Goal: Information Seeking & Learning: Learn about a topic

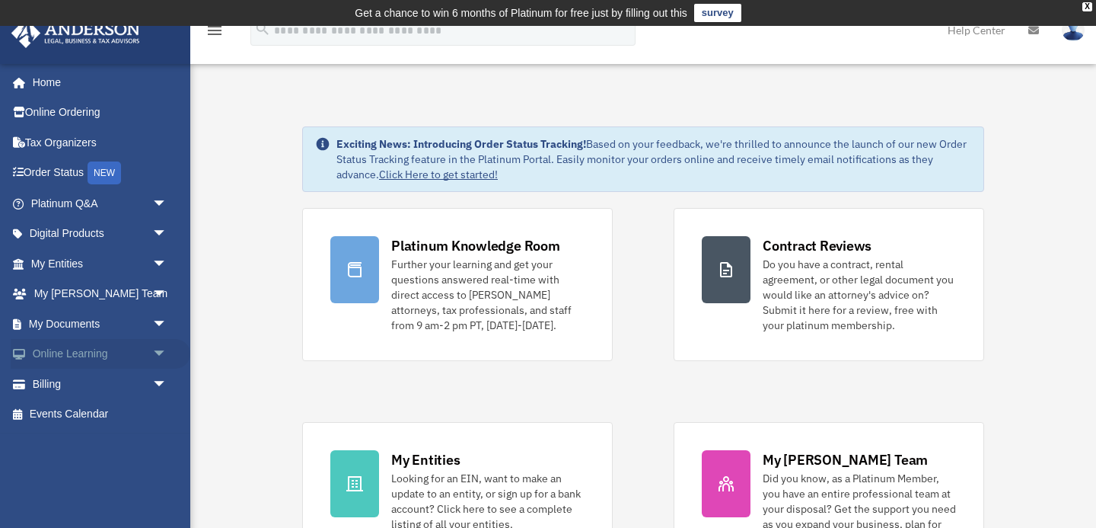
click at [134, 356] on link "Online Learning arrow_drop_down" at bounding box center [101, 354] width 180 height 30
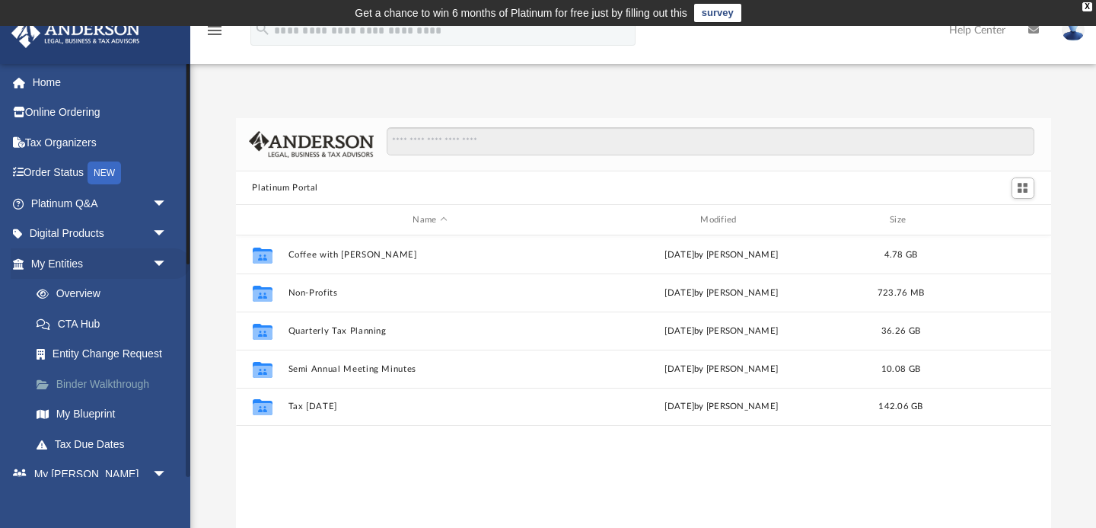
scroll to position [346, 815]
click at [152, 237] on span "arrow_drop_down" at bounding box center [167, 234] width 30 height 31
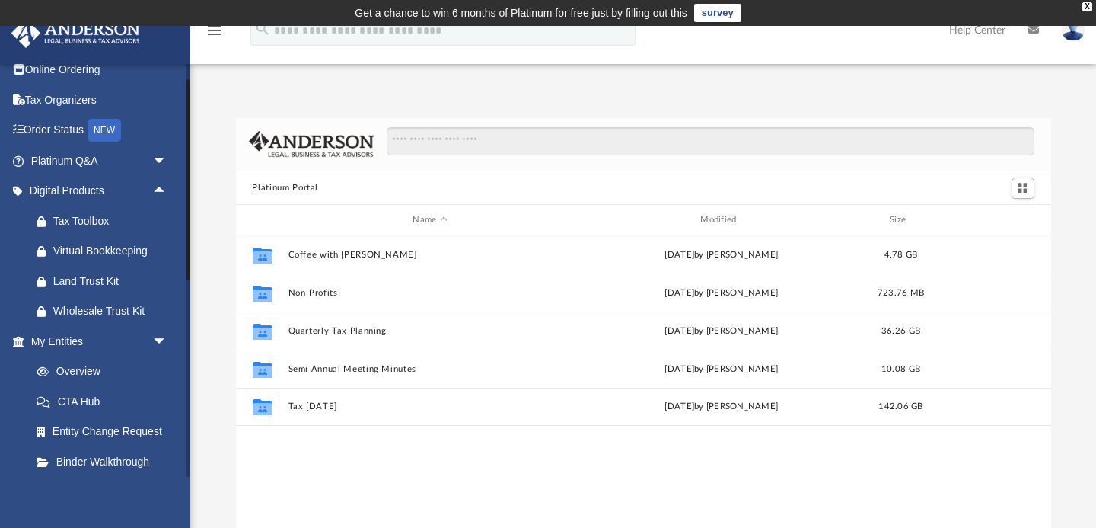
scroll to position [74, 0]
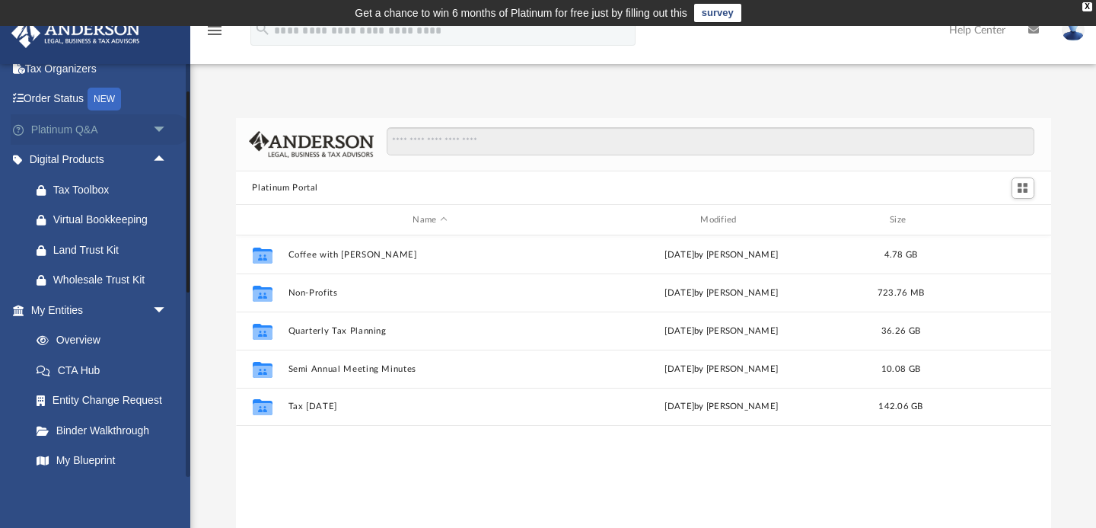
click at [161, 126] on span "arrow_drop_down" at bounding box center [167, 129] width 30 height 31
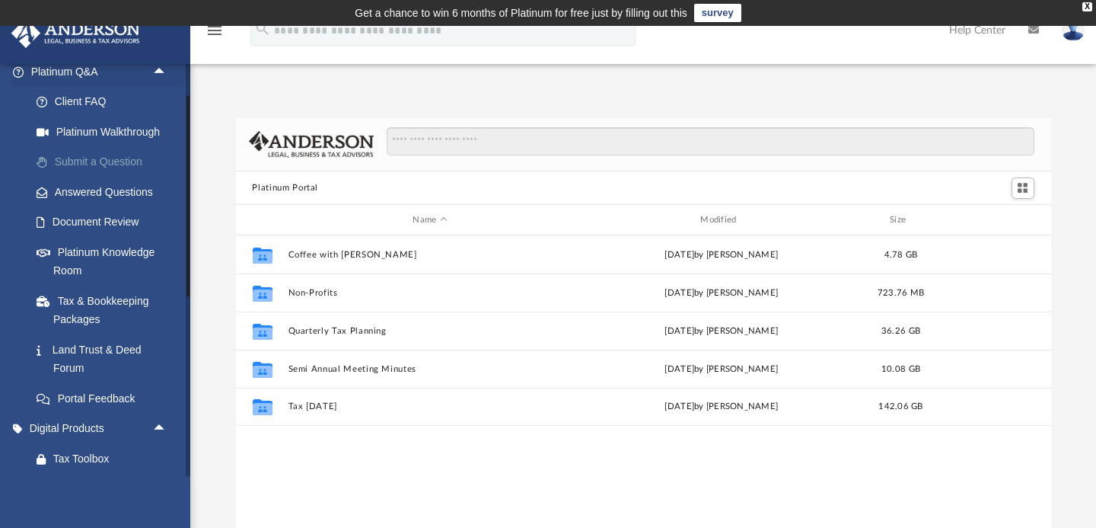
scroll to position [121, 0]
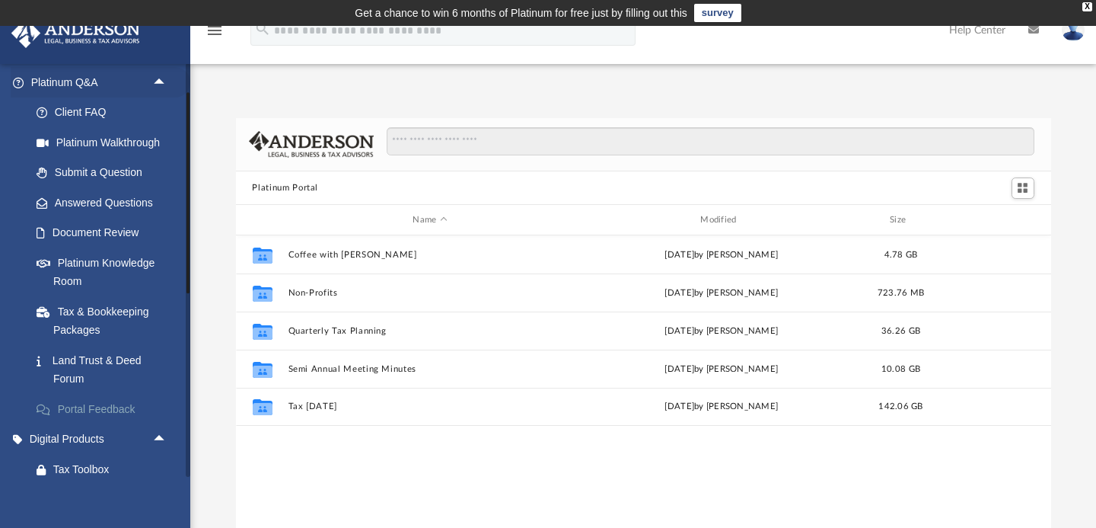
click at [82, 404] on link "Portal Feedback" at bounding box center [105, 409] width 169 height 30
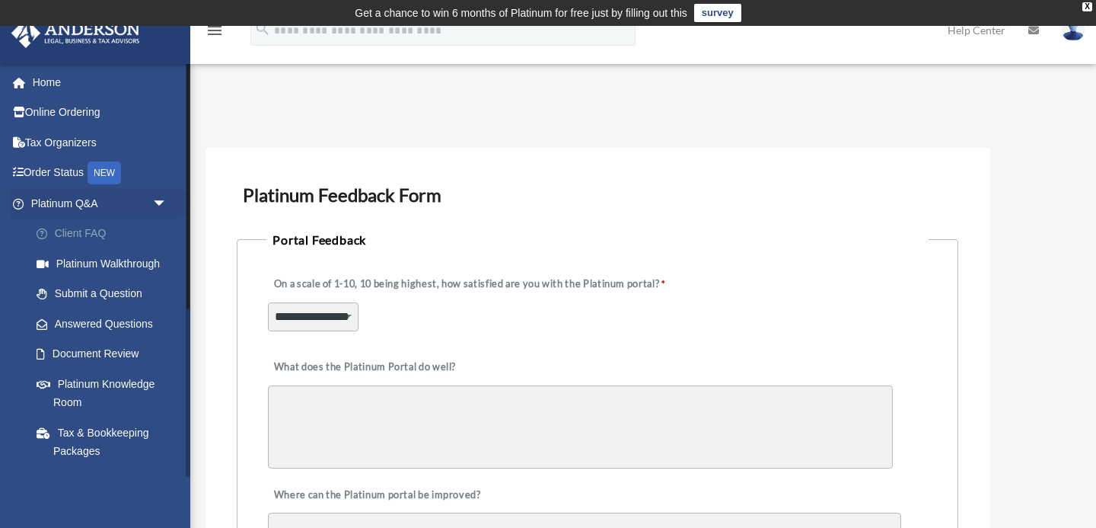
click at [97, 236] on link "Client FAQ" at bounding box center [105, 234] width 169 height 30
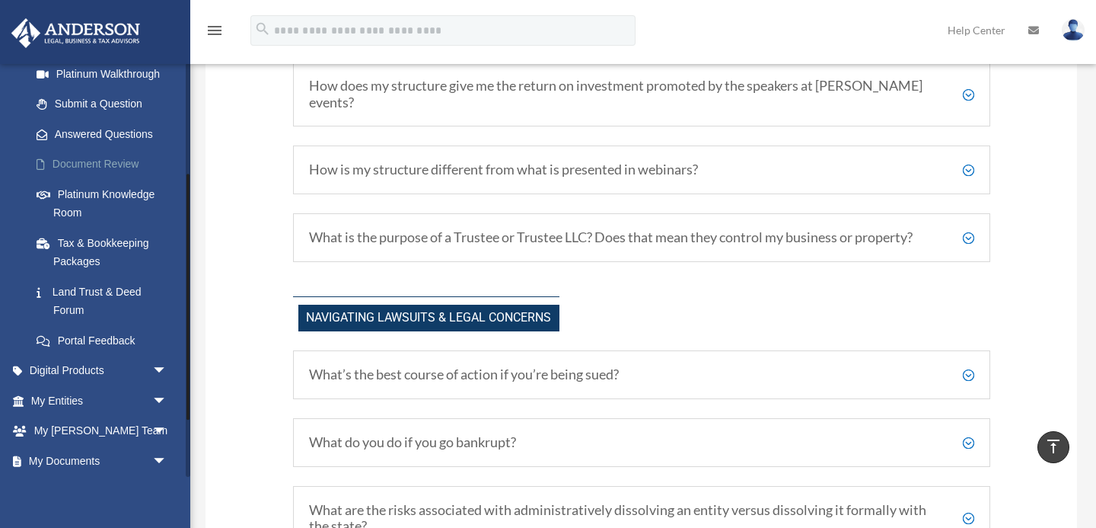
scroll to position [211, 0]
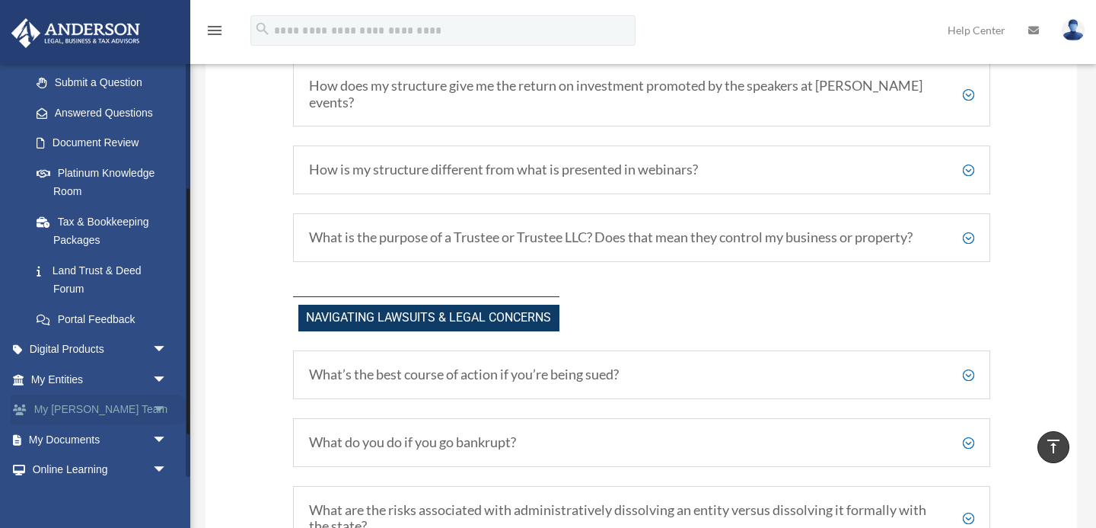
click at [152, 409] on span "arrow_drop_down" at bounding box center [167, 409] width 30 height 31
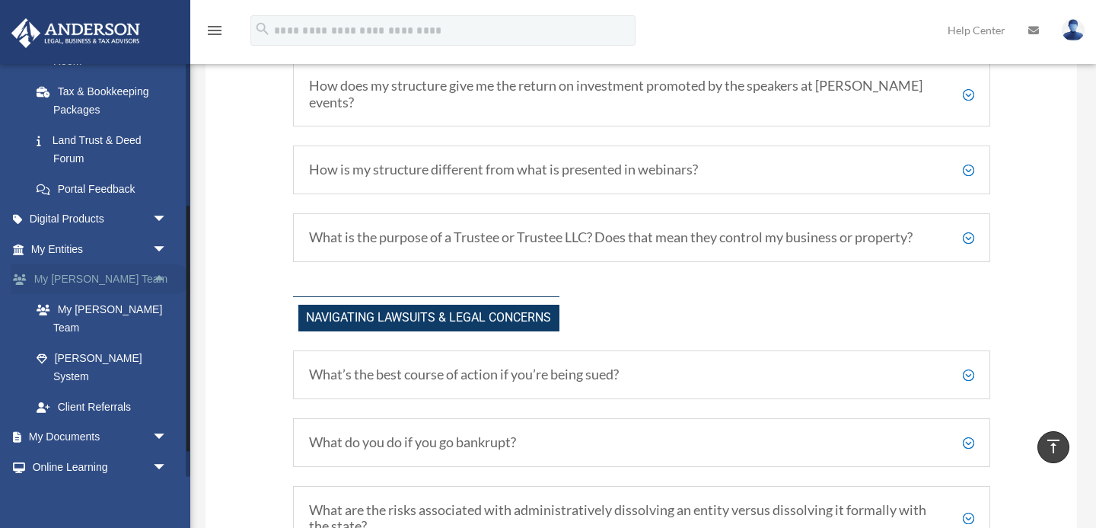
scroll to position [353, 0]
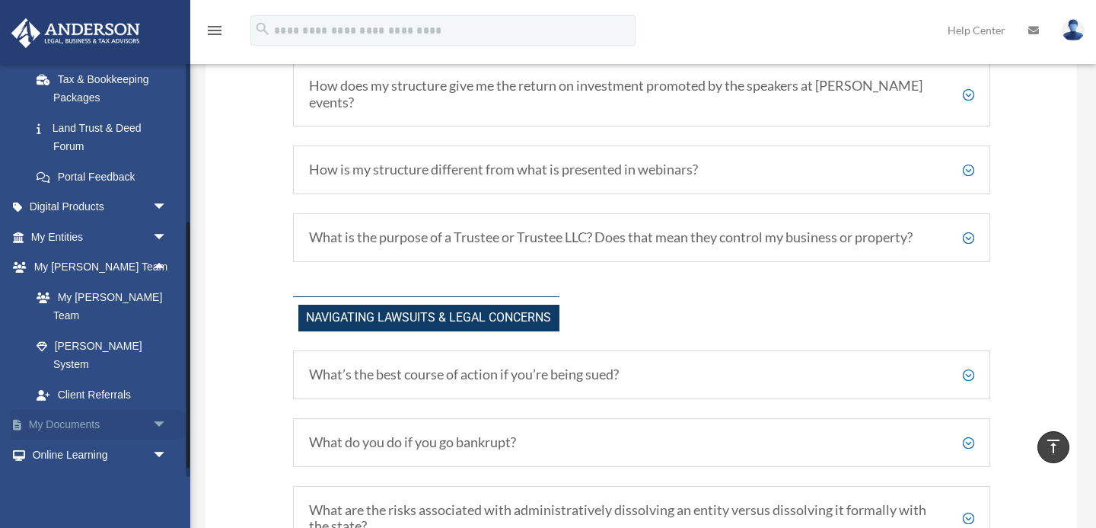
click at [161, 410] on span "arrow_drop_down" at bounding box center [167, 425] width 30 height 31
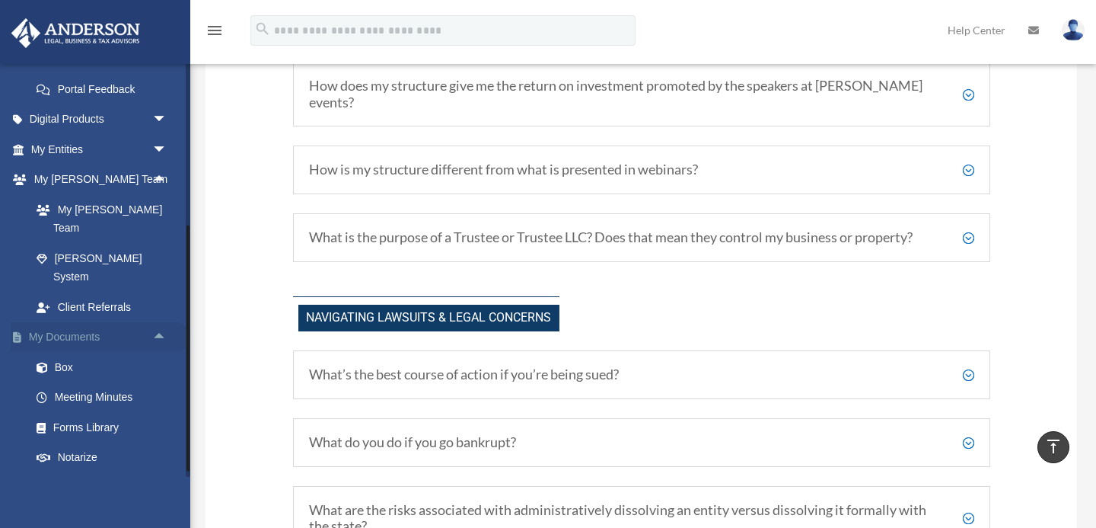
scroll to position [493, 0]
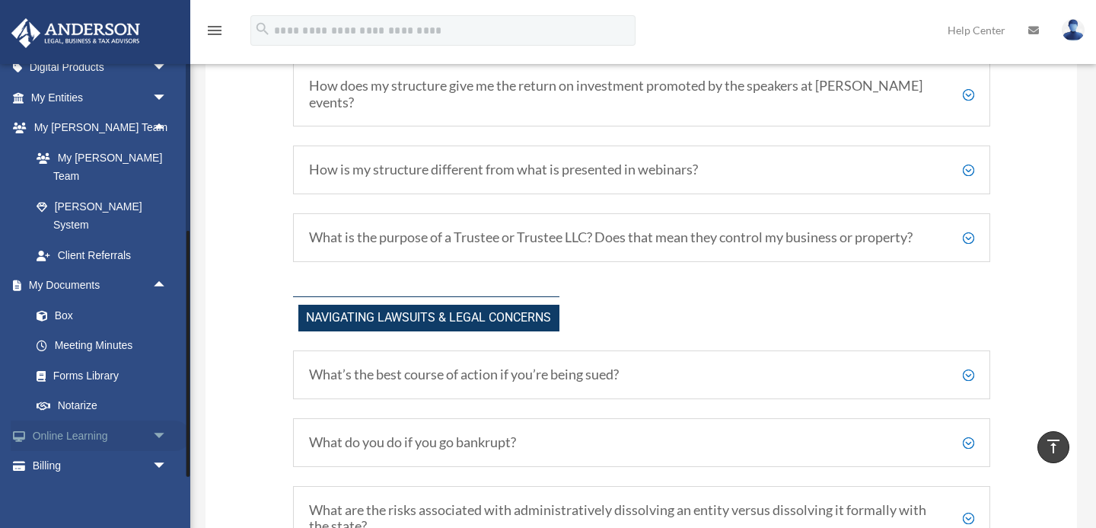
click at [162, 420] on span "arrow_drop_down" at bounding box center [167, 435] width 30 height 31
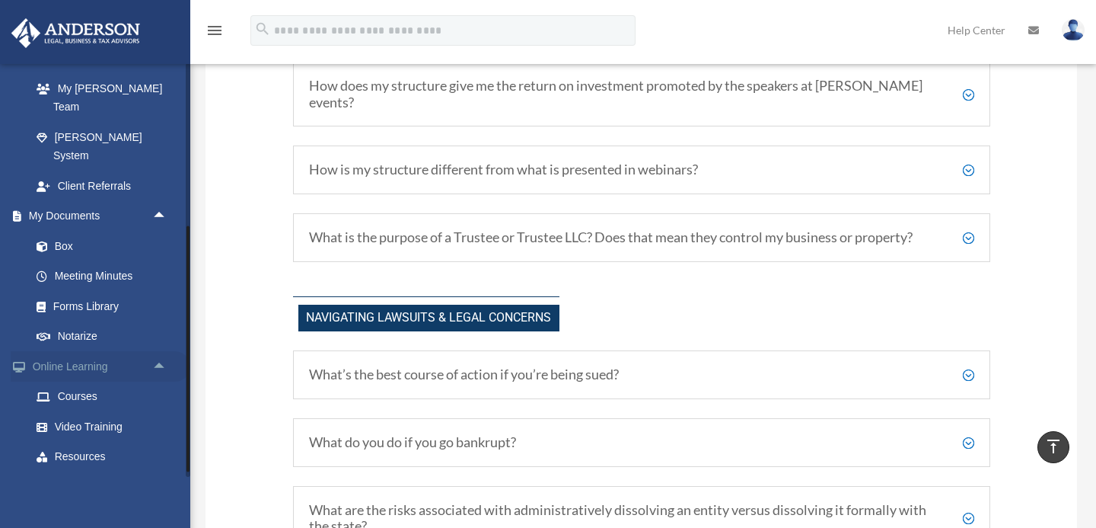
scroll to position [583, 0]
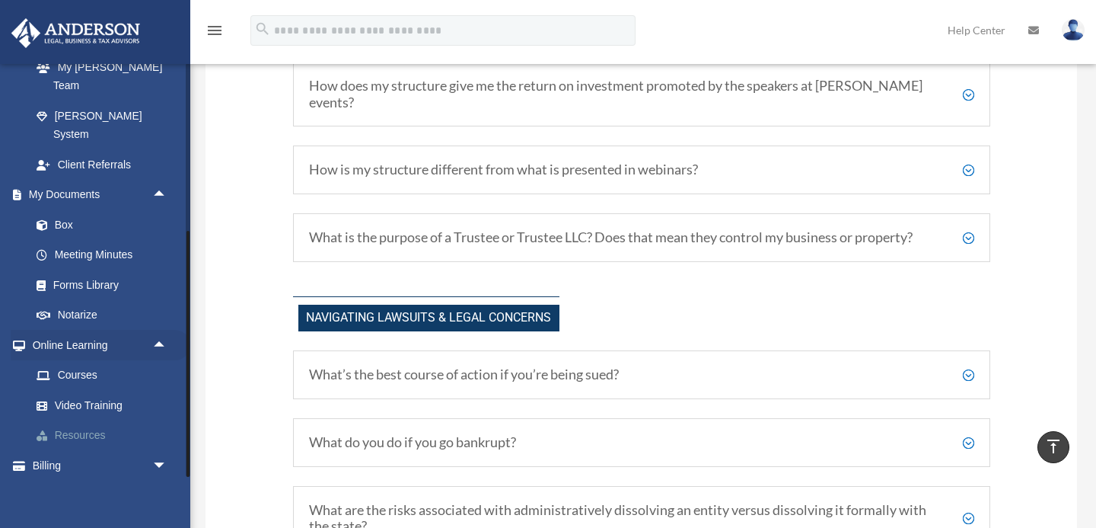
click at [115, 420] on link "Resources" at bounding box center [105, 435] width 169 height 30
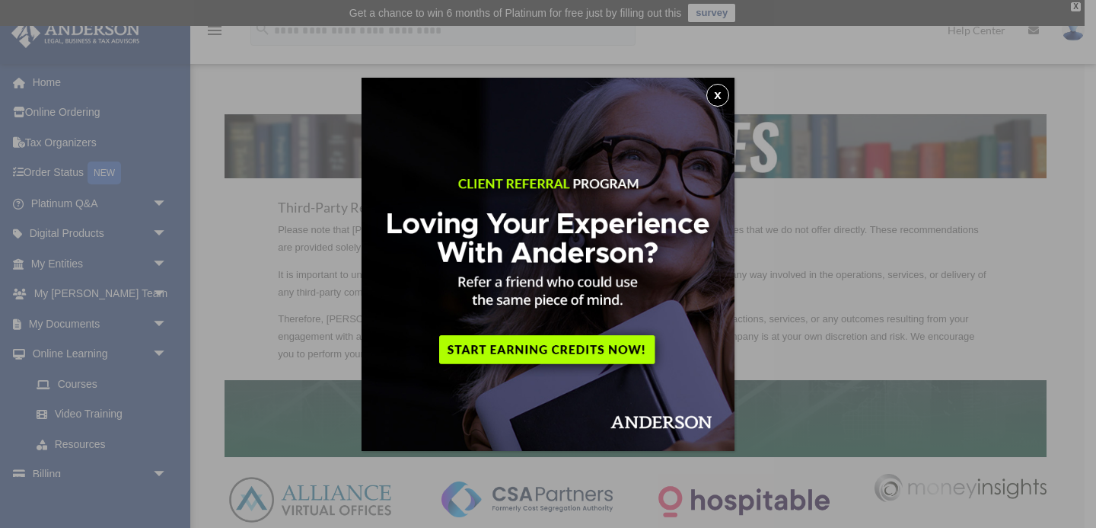
click at [716, 95] on button "x" at bounding box center [718, 95] width 23 height 23
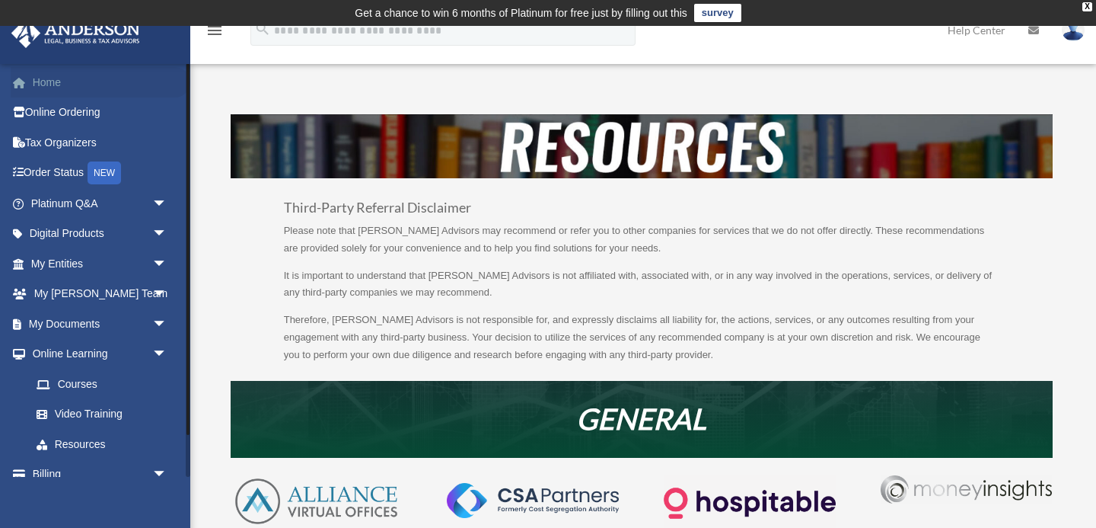
click at [59, 86] on link "Home" at bounding box center [101, 82] width 180 height 30
click at [141, 213] on link "Platinum Q&A arrow_drop_down" at bounding box center [101, 203] width 180 height 30
click at [160, 240] on span "arrow_drop_down" at bounding box center [167, 234] width 30 height 31
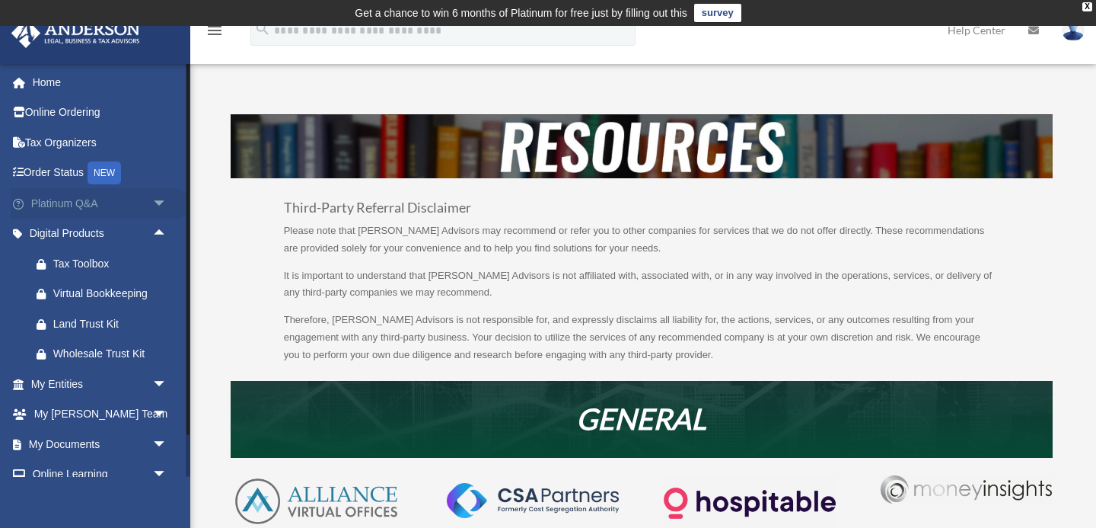
click at [156, 203] on span "arrow_drop_down" at bounding box center [167, 203] width 30 height 31
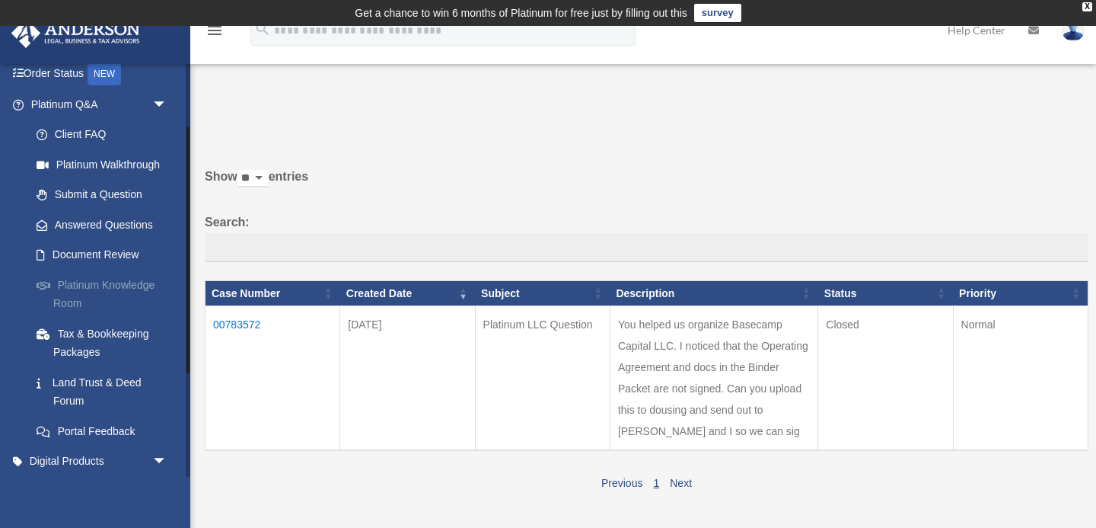
scroll to position [121, 0]
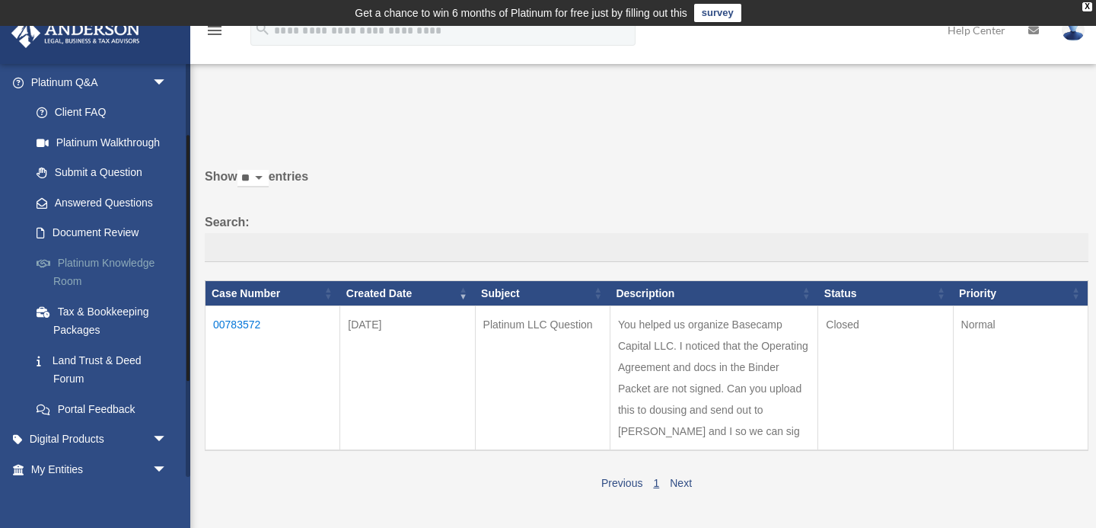
click at [105, 264] on link "Platinum Knowledge Room" at bounding box center [105, 271] width 169 height 49
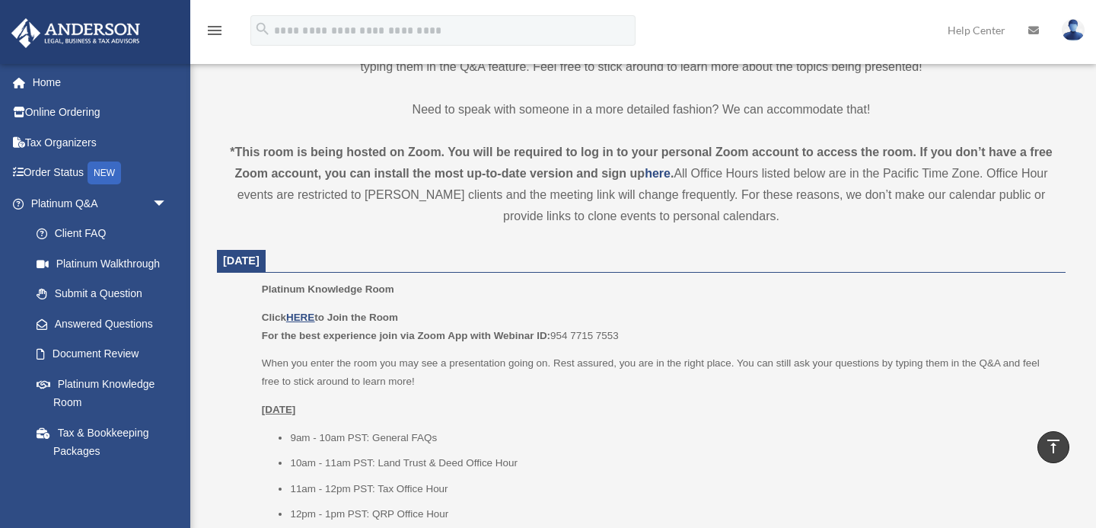
scroll to position [483, 0]
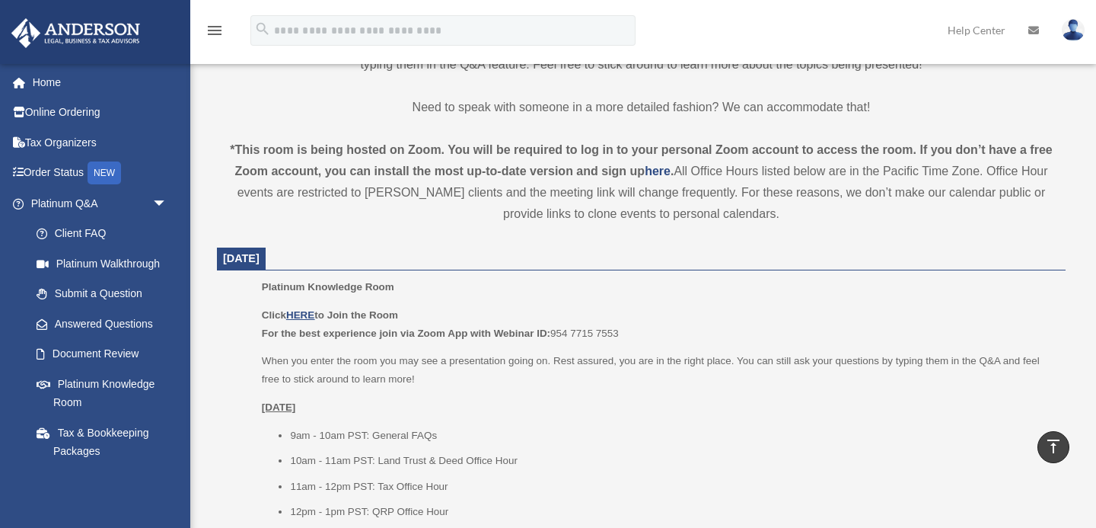
click at [260, 257] on span "[DATE]" at bounding box center [241, 258] width 37 height 12
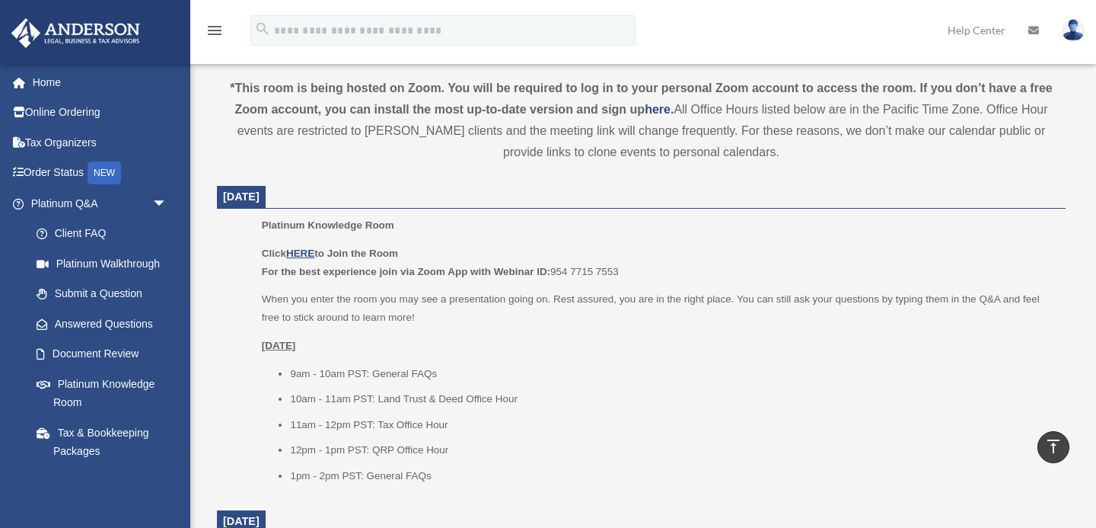
scroll to position [546, 0]
click at [303, 246] on u "HERE" at bounding box center [300, 251] width 28 height 11
